Goal: Information Seeking & Learning: Learn about a topic

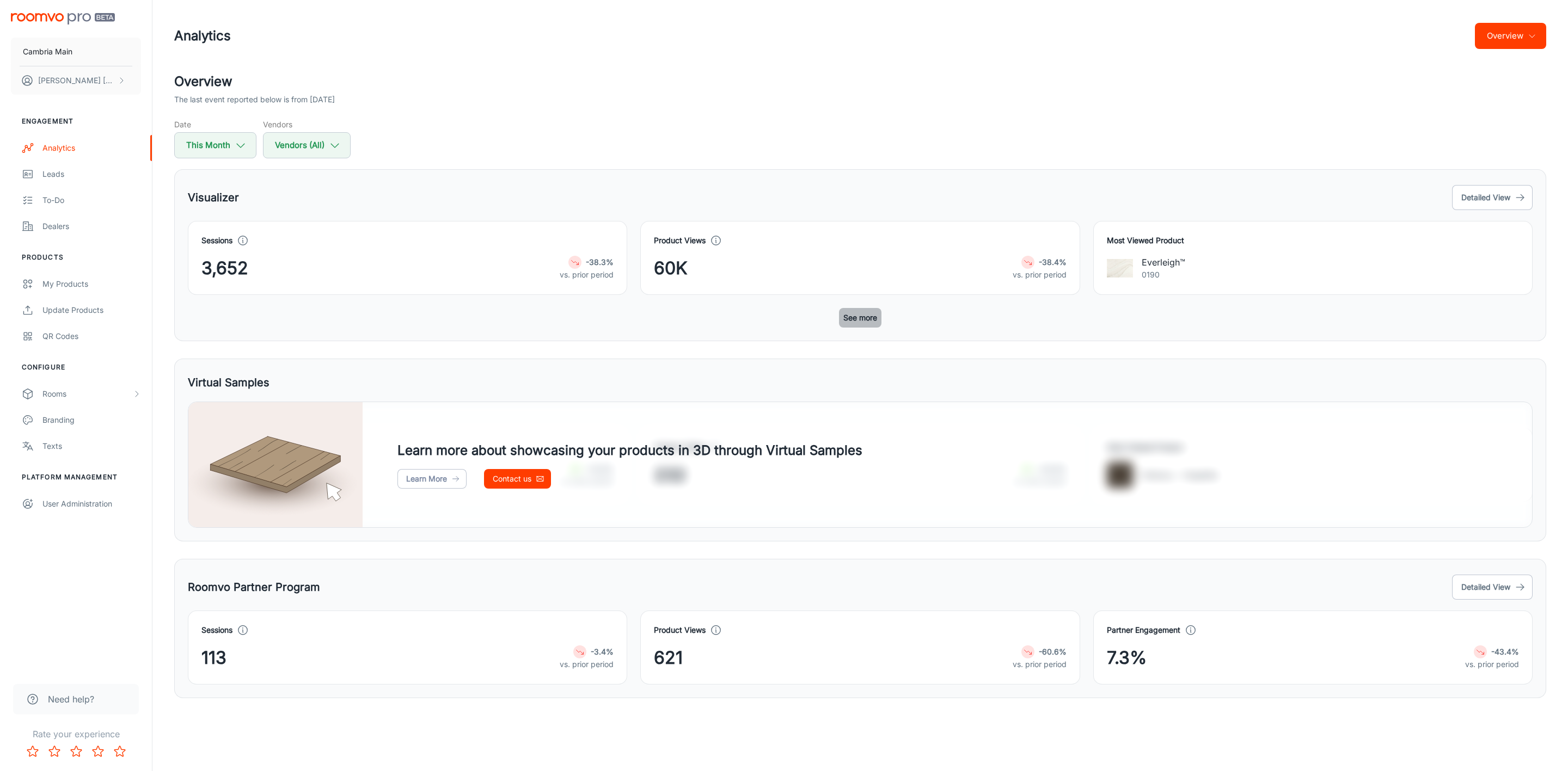
click at [864, 321] on button "See more" at bounding box center [860, 318] width 43 height 19
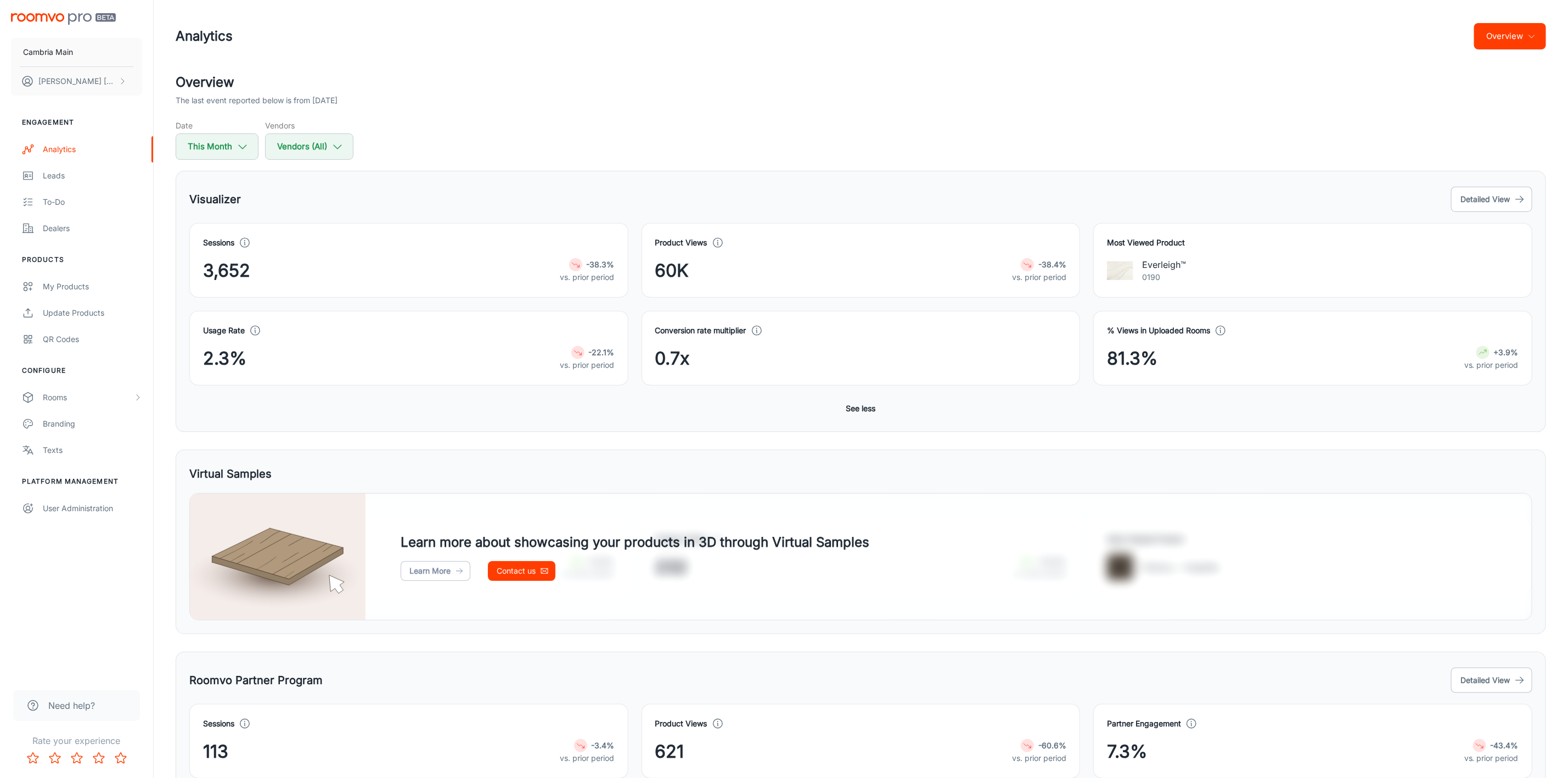
scroll to position [63, 0]
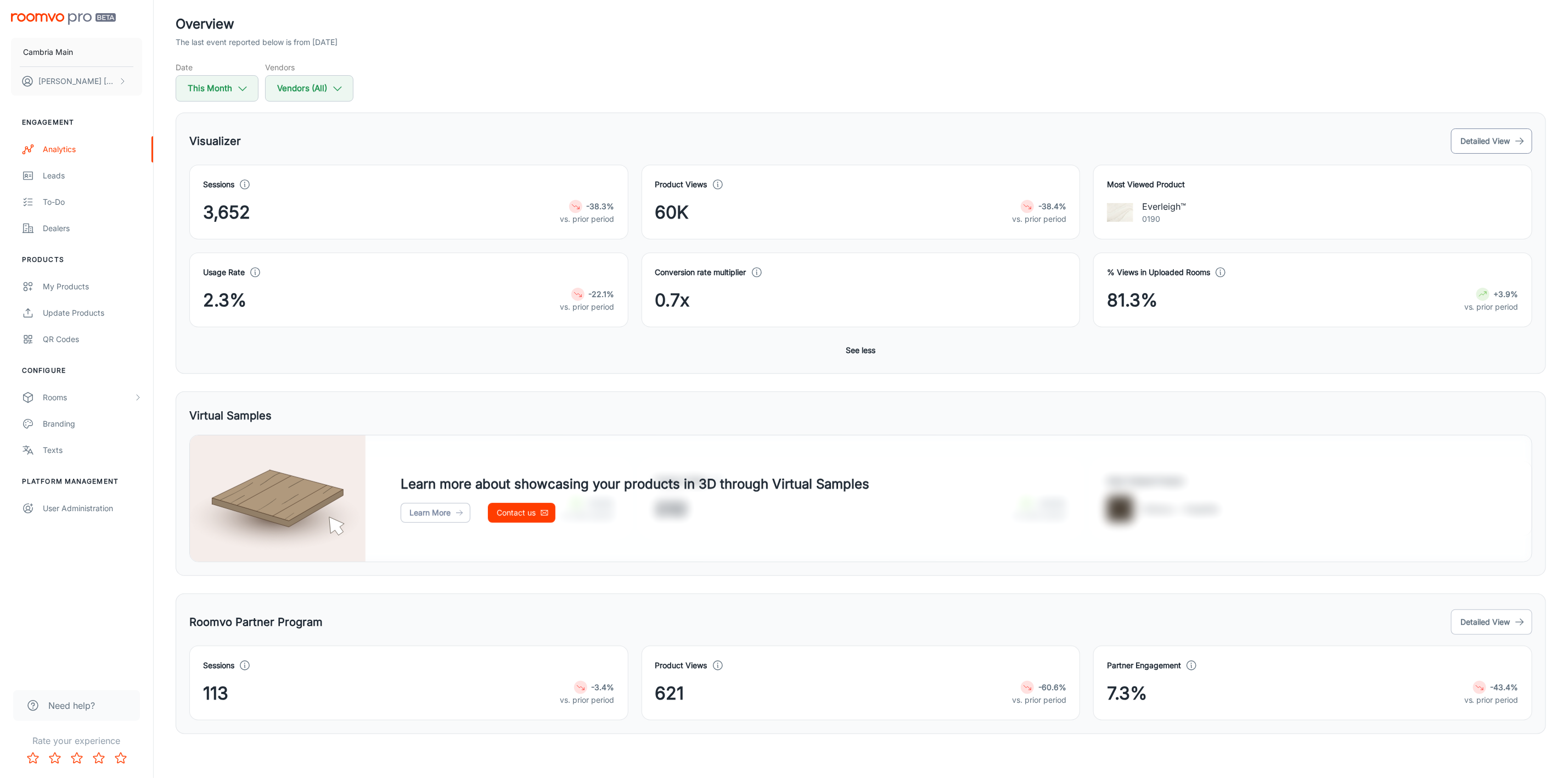
click at [1493, 133] on button "Detailed View" at bounding box center [1492, 141] width 81 height 25
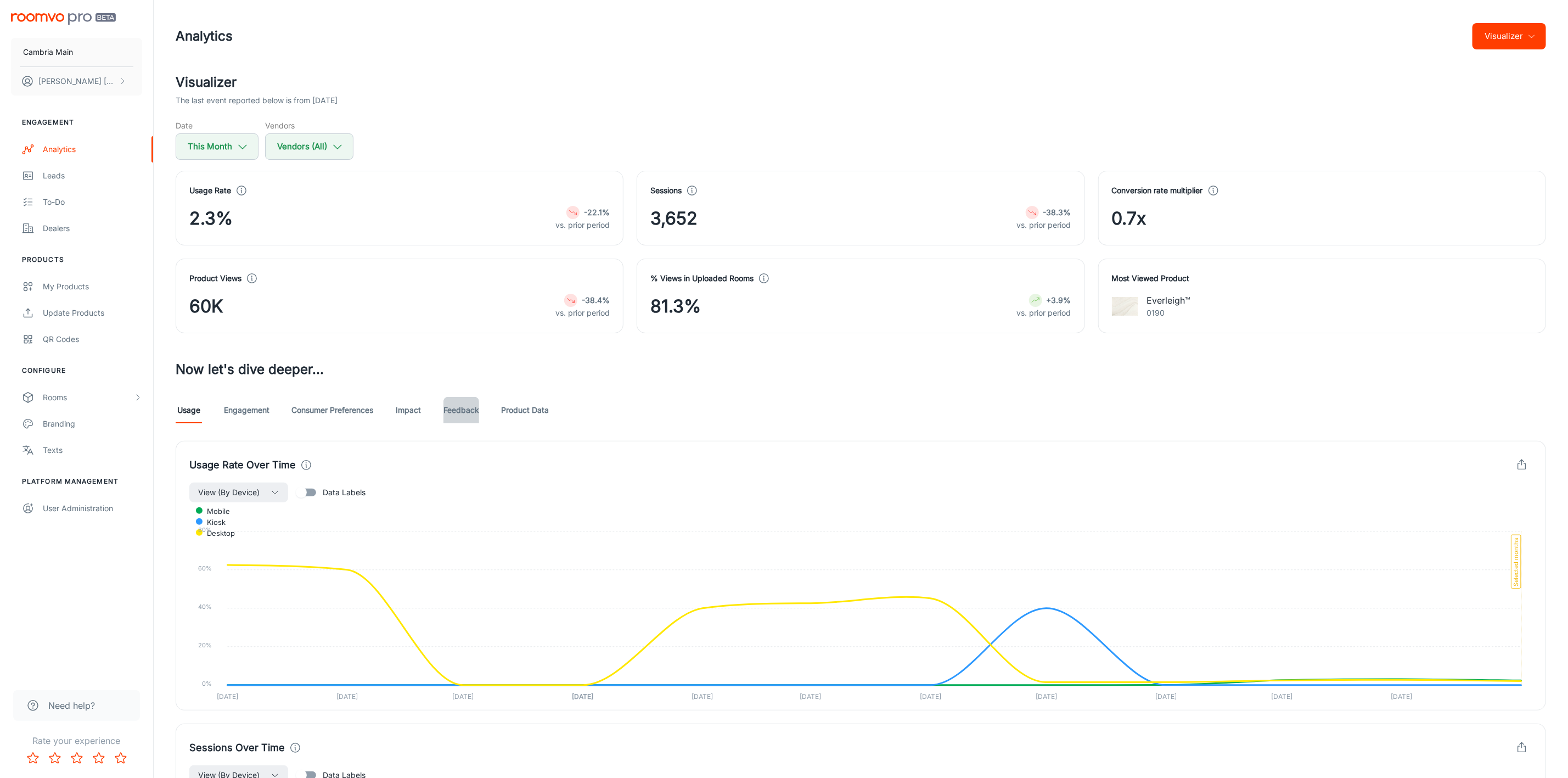
click at [463, 414] on link "Feedback" at bounding box center [462, 410] width 36 height 26
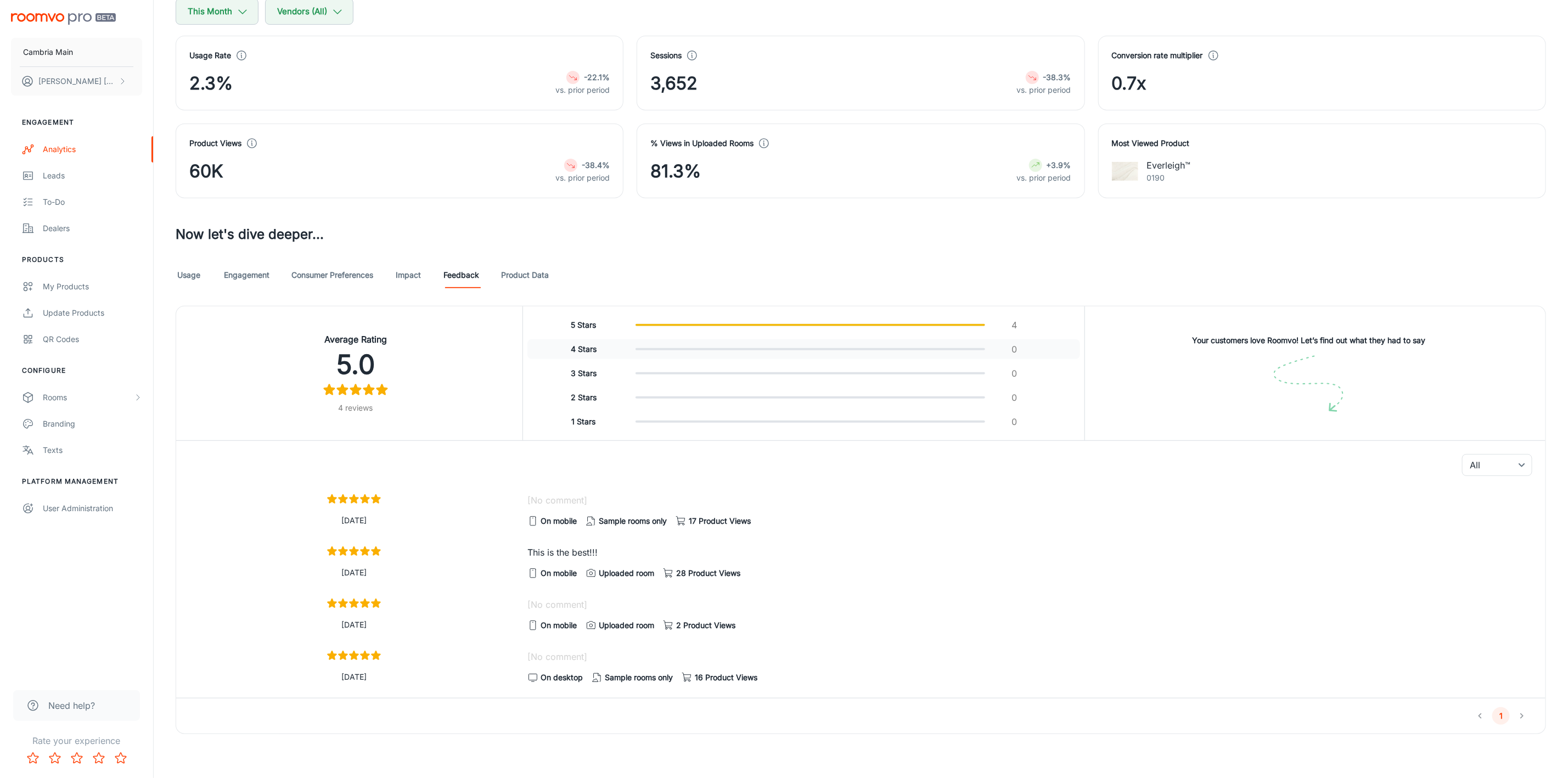
scroll to position [140, 0]
click at [180, 269] on link "Usage" at bounding box center [188, 275] width 26 height 26
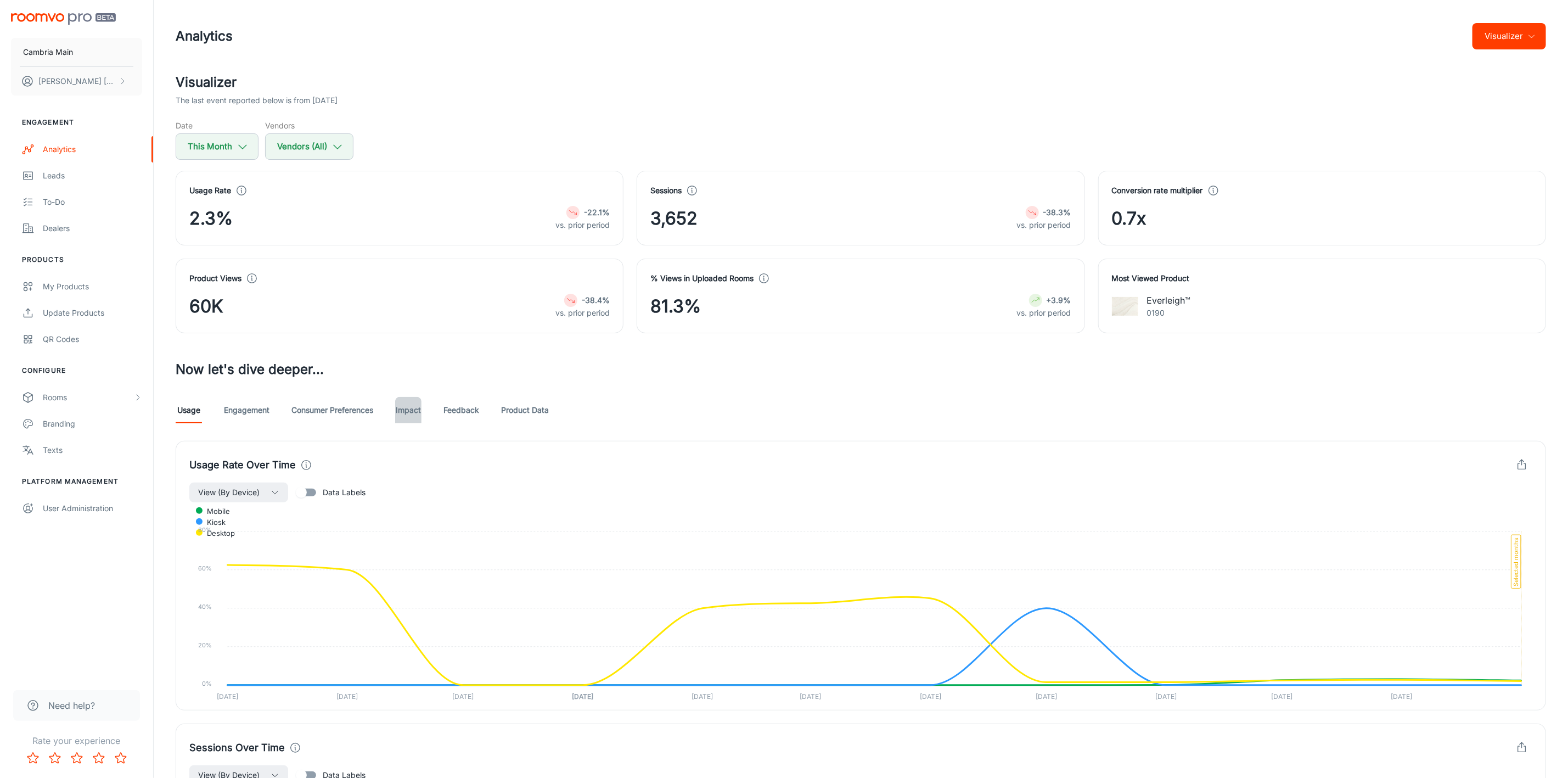
click at [402, 406] on link "Impact" at bounding box center [408, 410] width 26 height 26
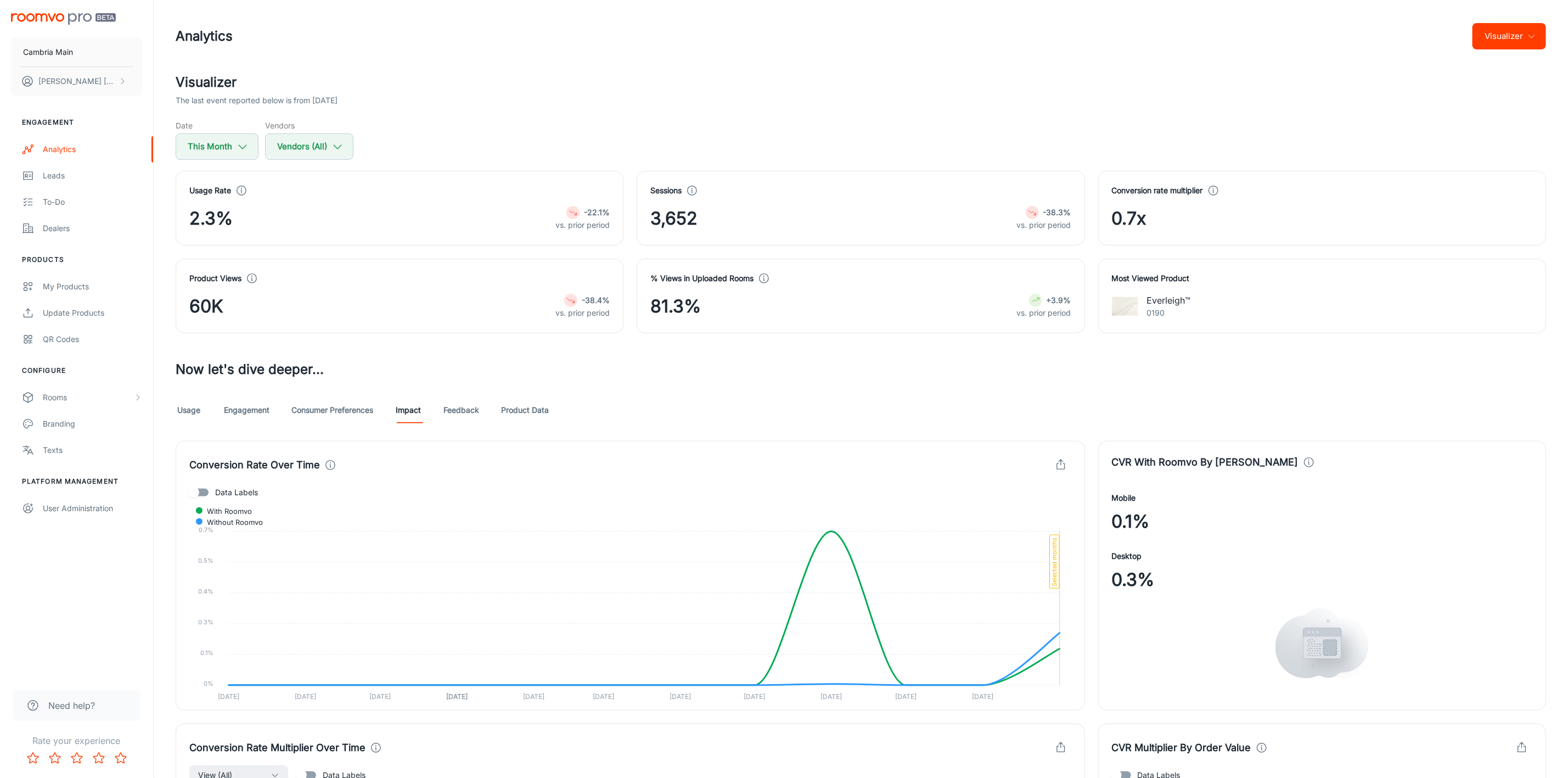
click at [560, 405] on div "Usage Engagement Consumer Preferences Impact Feedback Product Data" at bounding box center [860, 410] width 1370 height 26
click at [237, 408] on link "Engagement" at bounding box center [247, 410] width 45 height 26
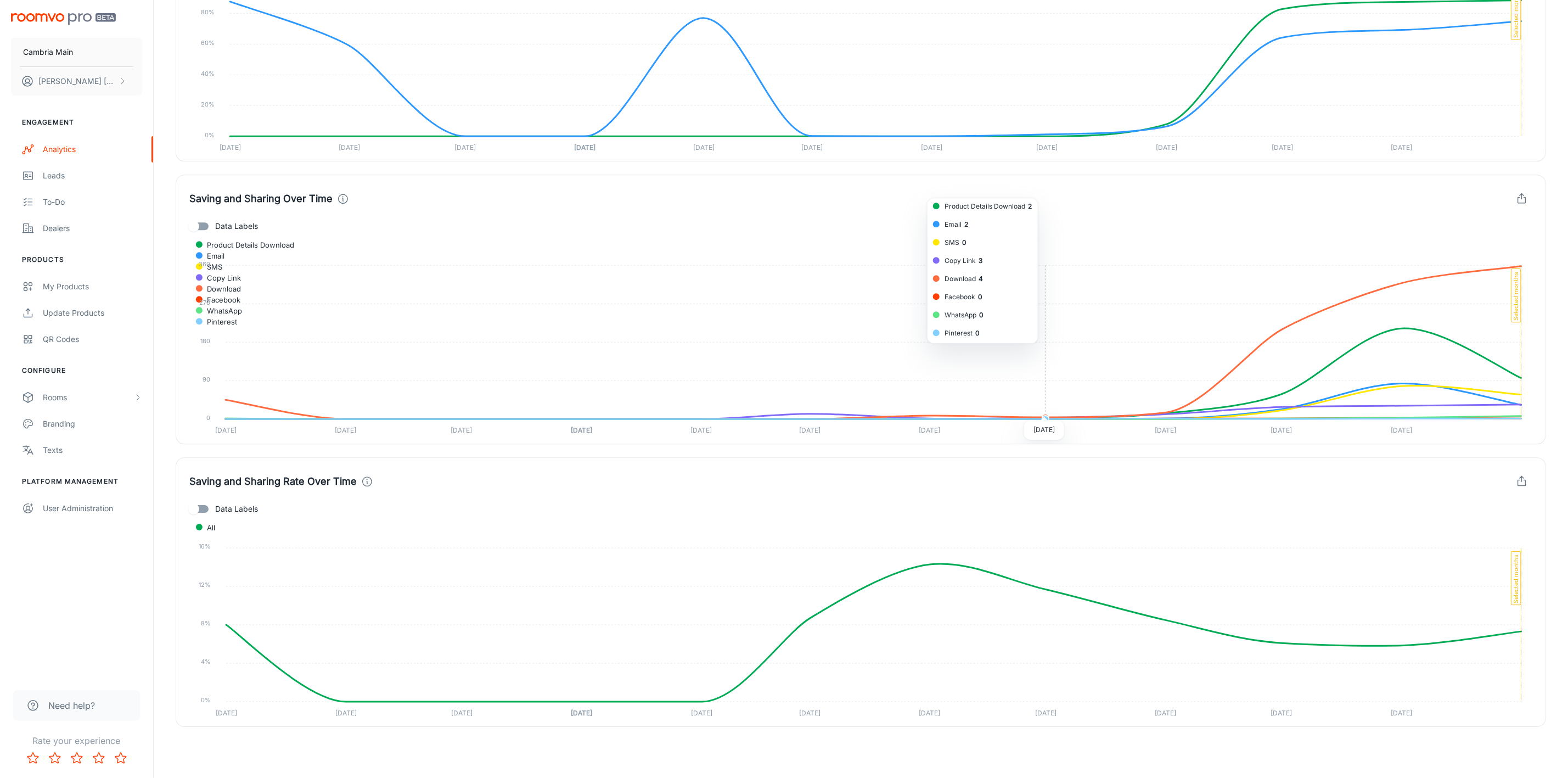
scroll to position [2308, 0]
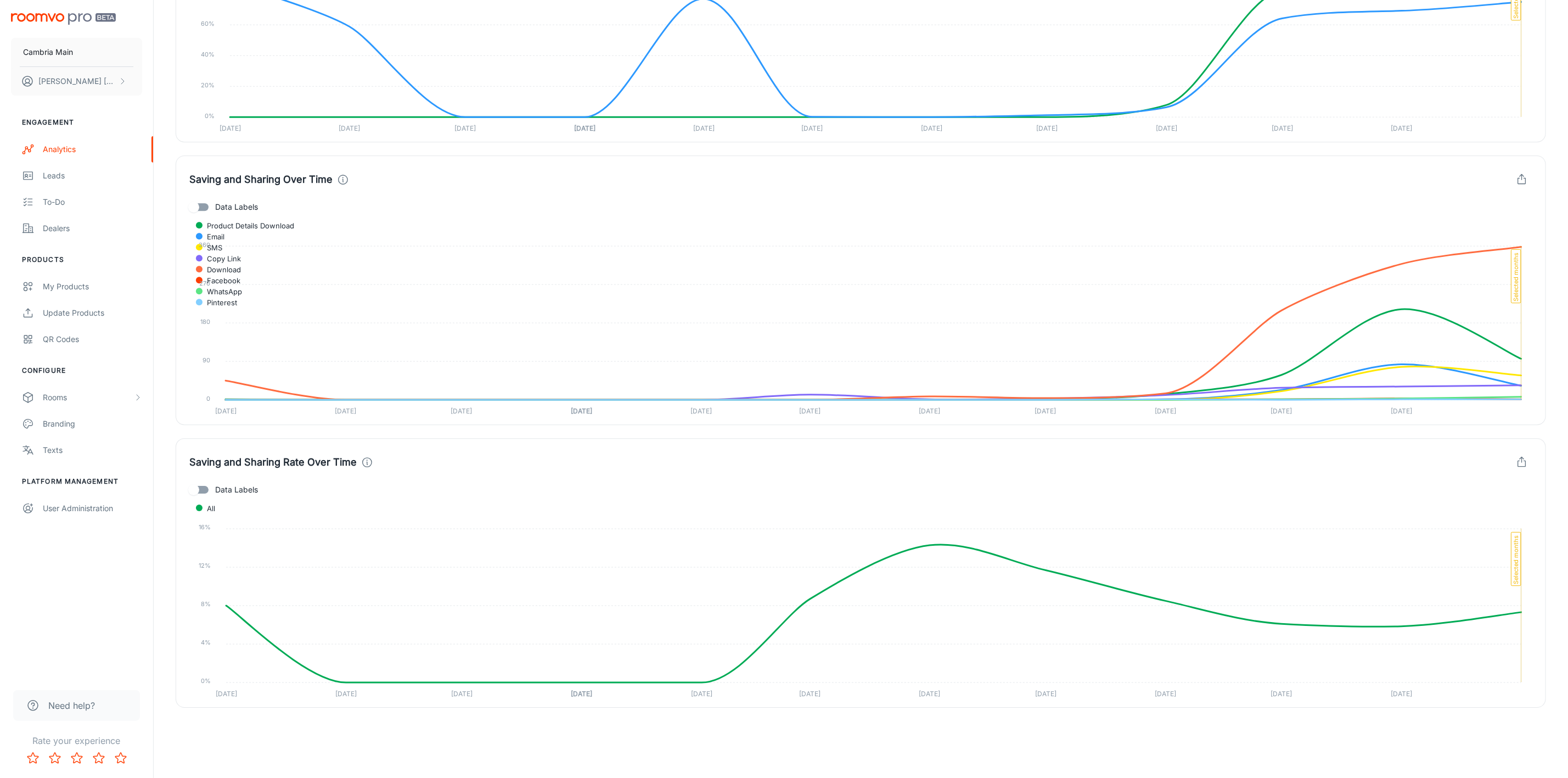
click at [244, 485] on span "Data Labels" at bounding box center [237, 490] width 43 height 12
click at [225, 485] on input "Data Labels" at bounding box center [194, 490] width 63 height 21
click at [244, 485] on span "Data Labels" at bounding box center [237, 490] width 43 height 12
click at [236, 485] on input "Data Labels" at bounding box center [205, 490] width 63 height 21
checkbox input "false"
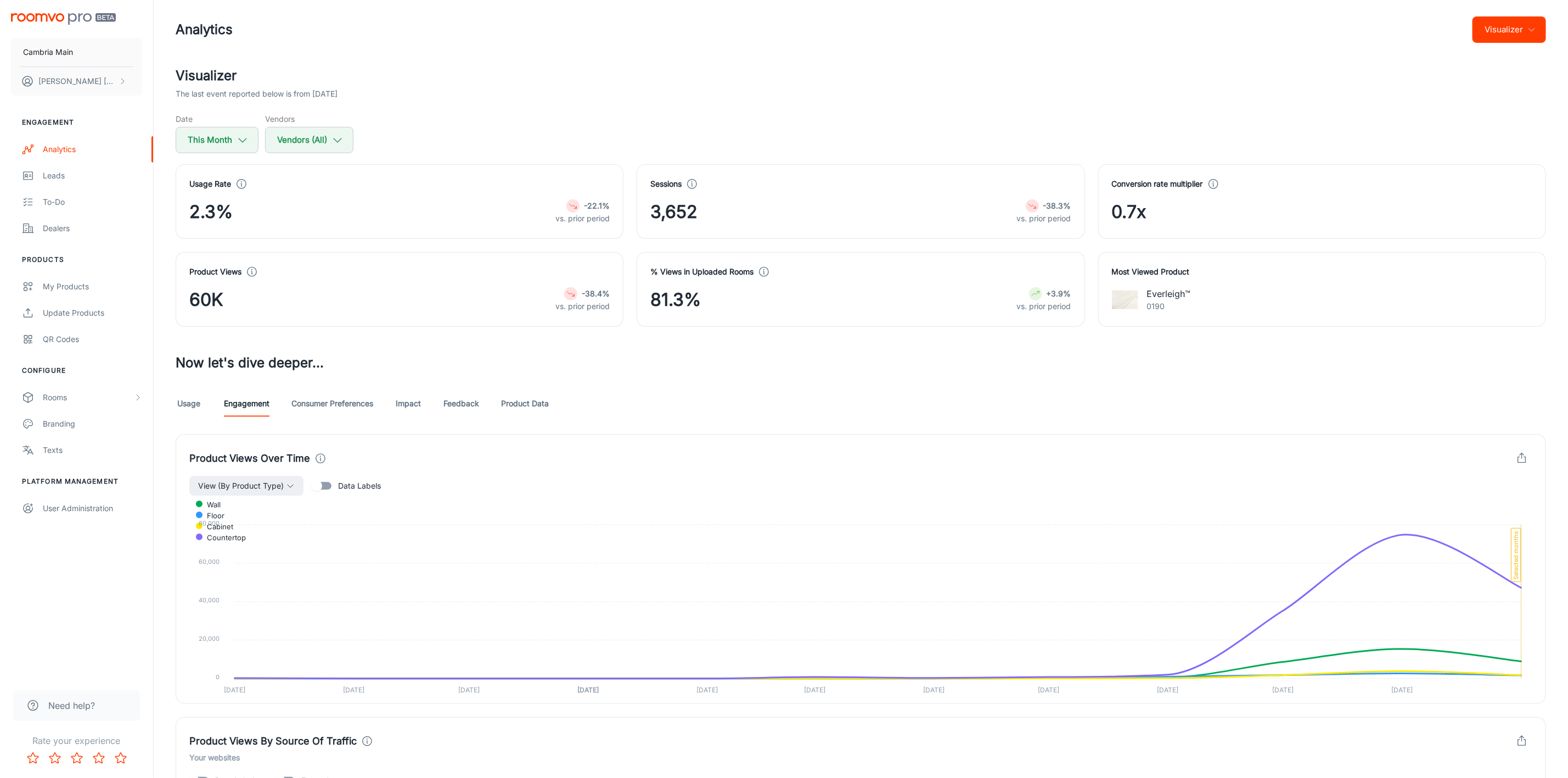
scroll to position [0, 0]
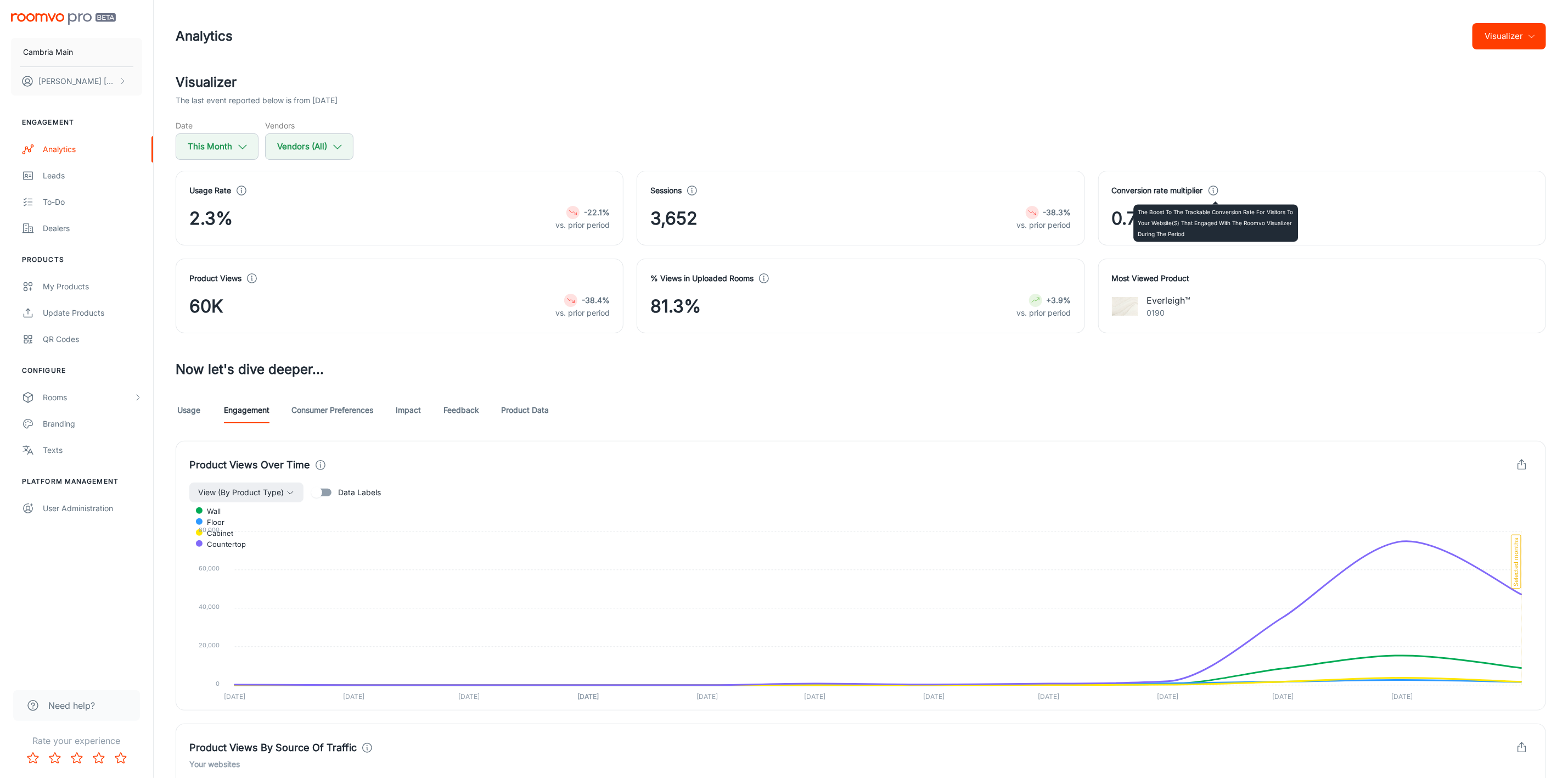
click at [1215, 193] on icon at bounding box center [1214, 191] width 12 height 12
click at [396, 411] on div "Usage Engagement Consumer Preferences Impact Feedback Product Data" at bounding box center [860, 410] width 1370 height 26
click at [419, 414] on link "Impact" at bounding box center [408, 410] width 26 height 26
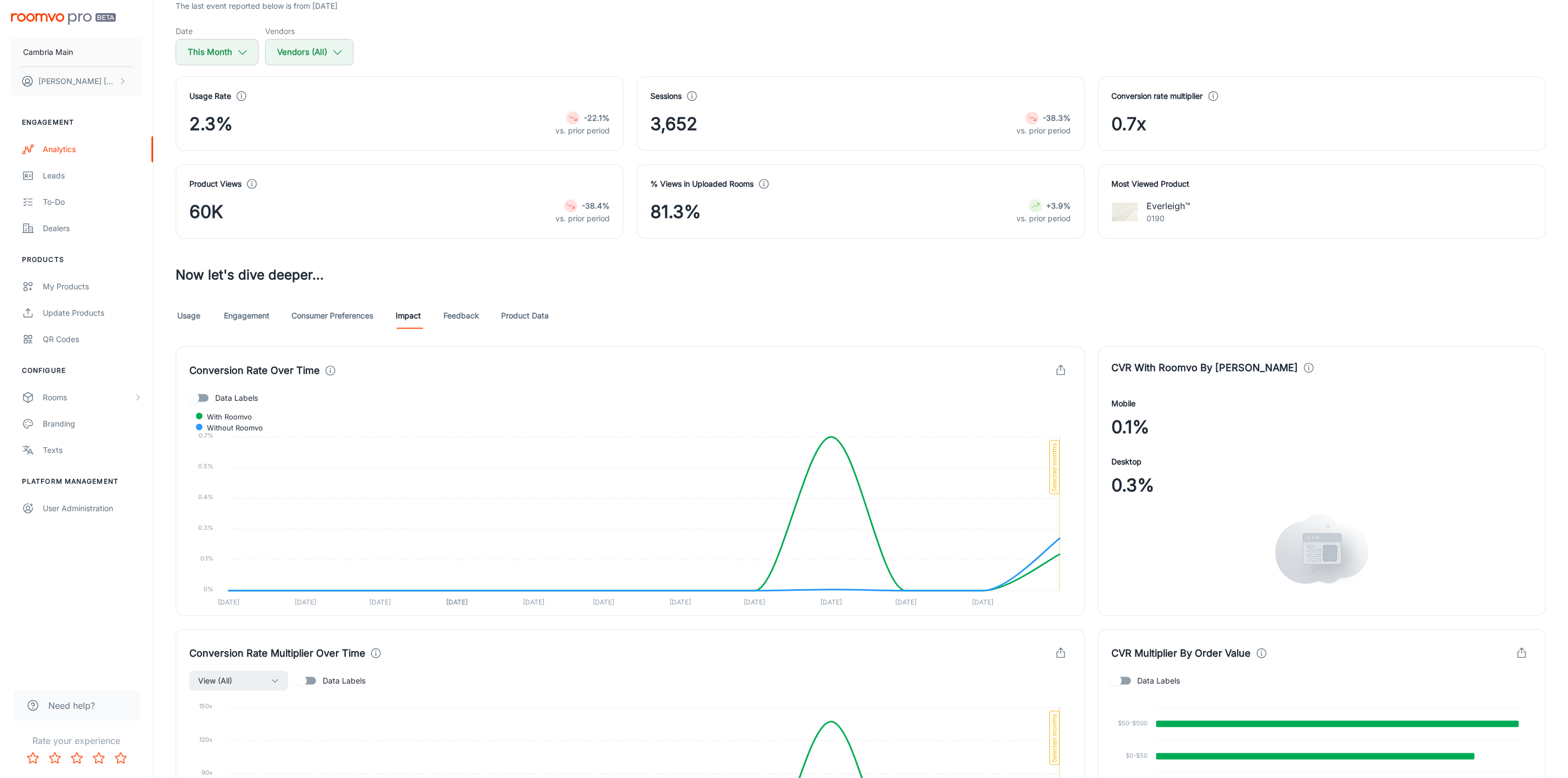
scroll to position [165, 0]
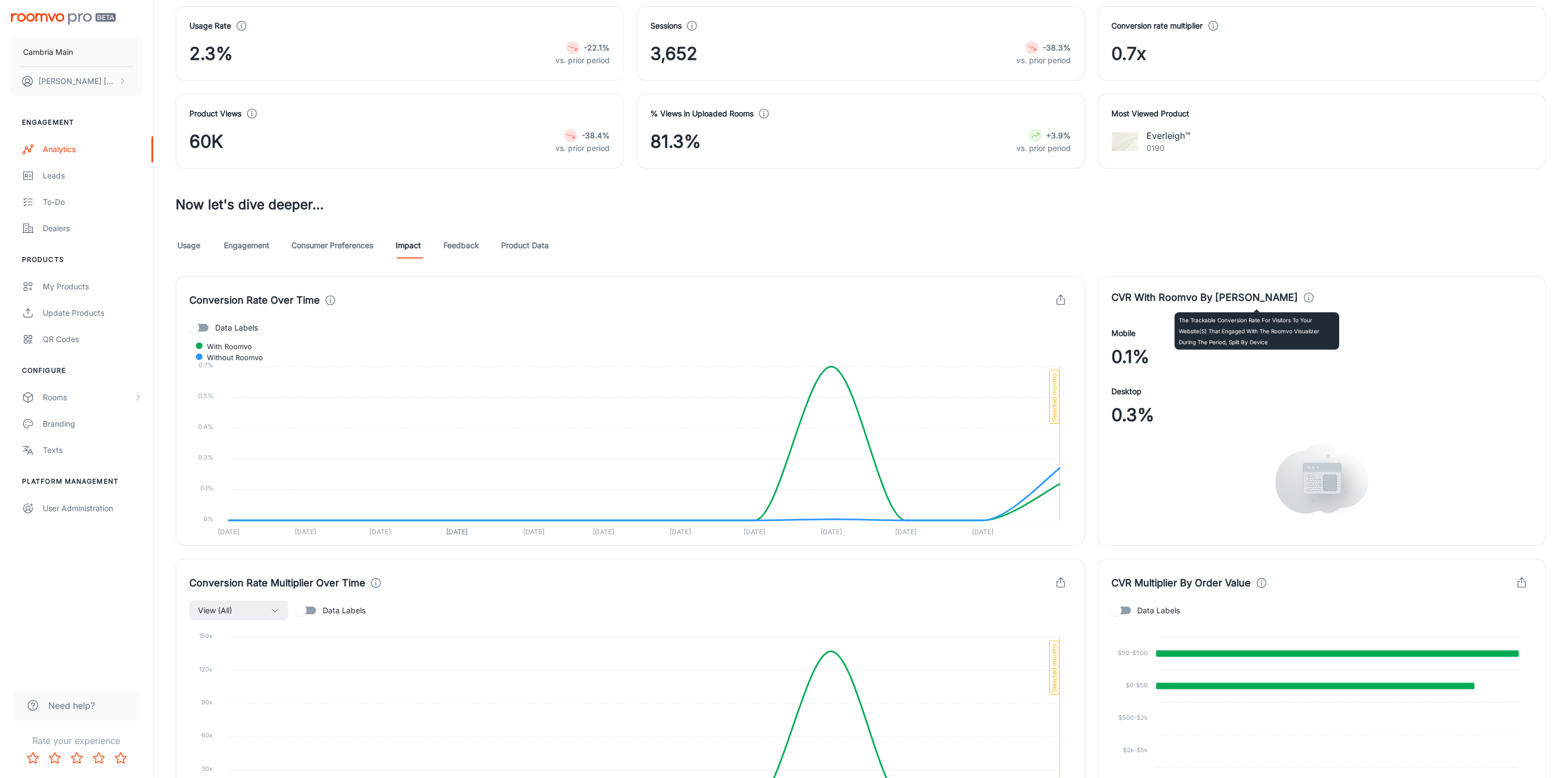
click at [1303, 300] on icon at bounding box center [1309, 298] width 12 height 12
click at [221, 334] on span "Data Labels" at bounding box center [237, 328] width 43 height 12
click at [221, 335] on input "Data Labels" at bounding box center [194, 328] width 63 height 21
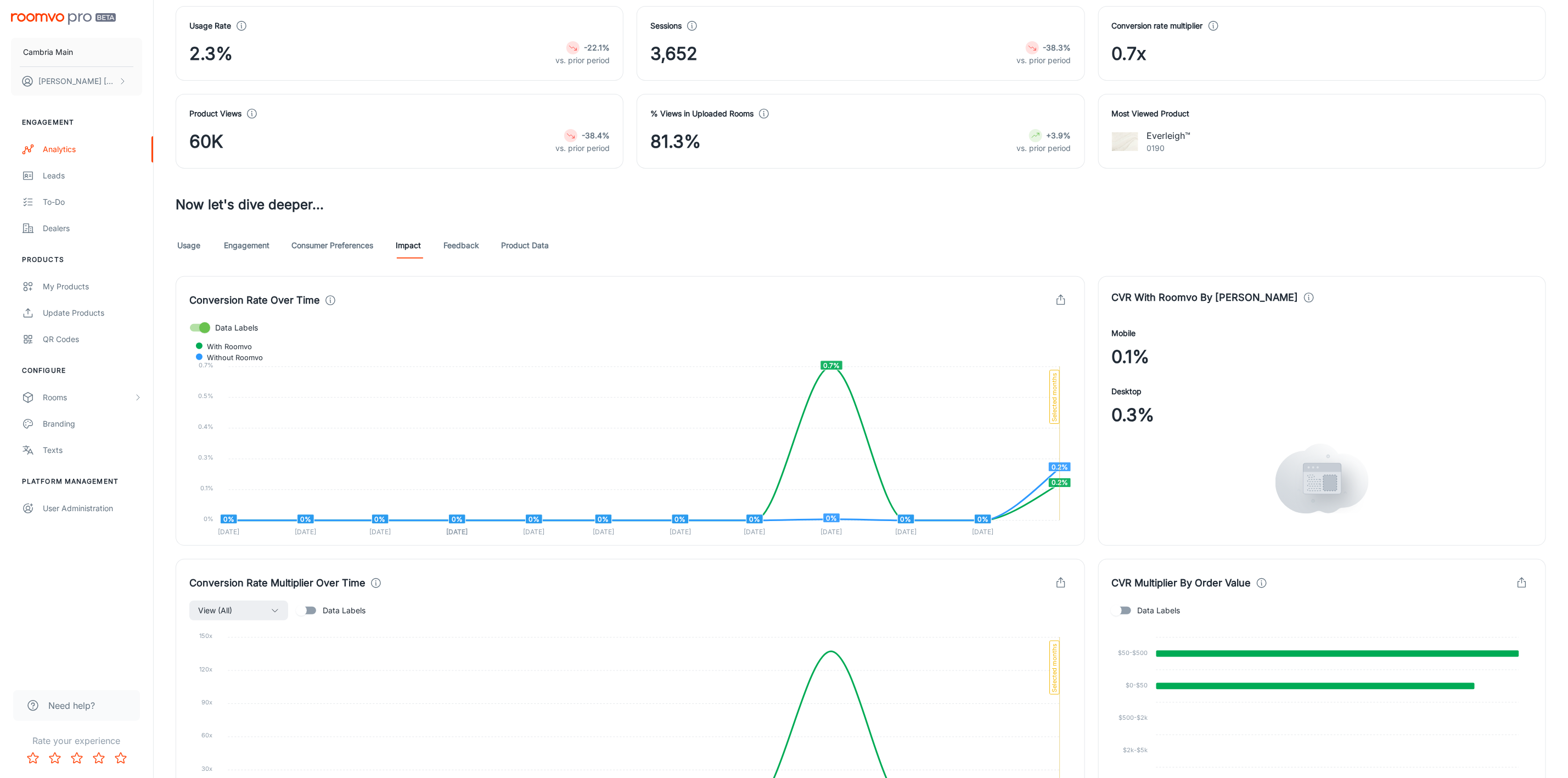
click at [221, 334] on span "Data Labels" at bounding box center [237, 328] width 43 height 12
click at [221, 335] on input "Data Labels" at bounding box center [205, 328] width 63 height 21
checkbox input "false"
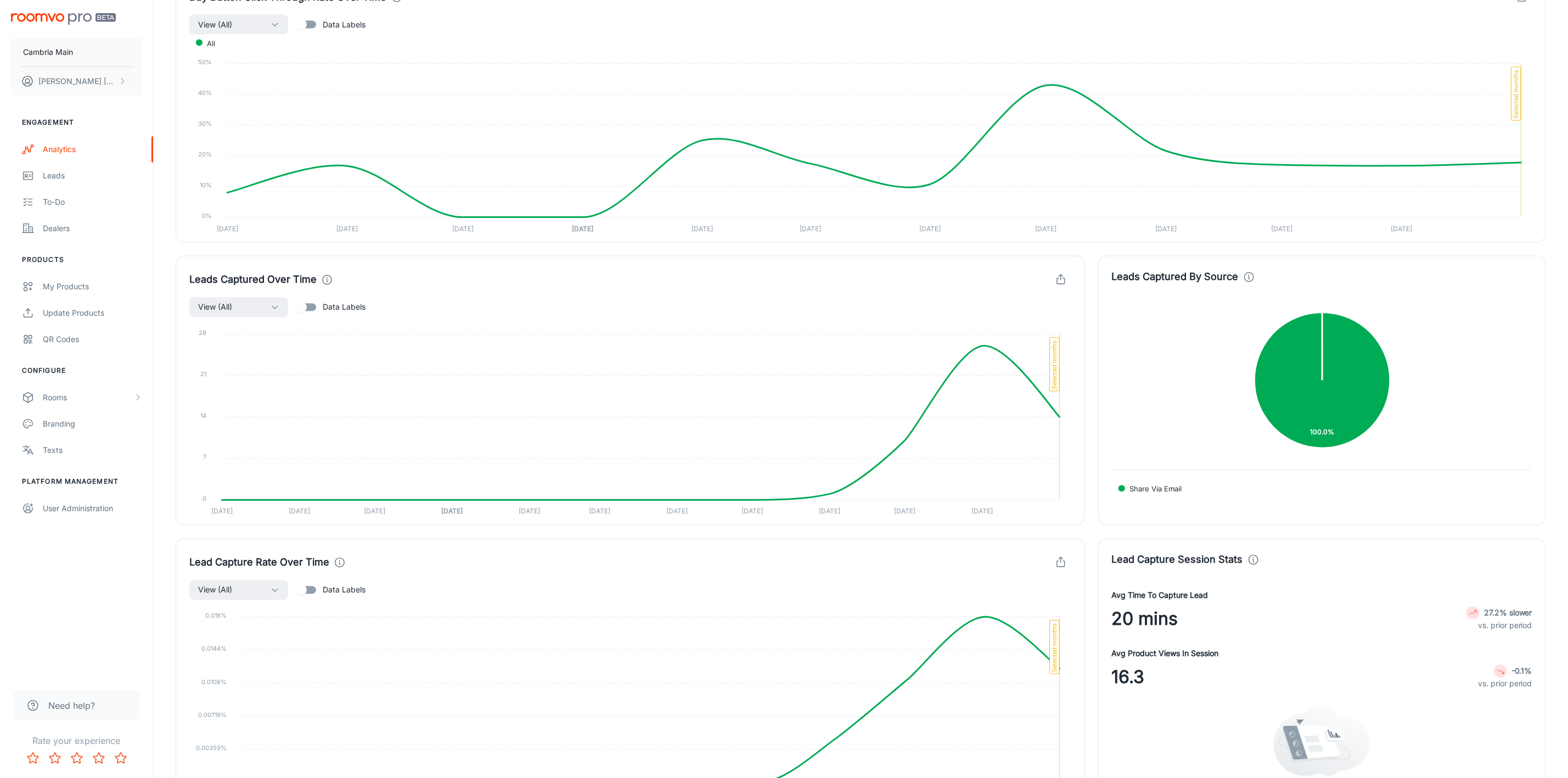
scroll to position [1421, 0]
